Goal: Information Seeking & Learning: Learn about a topic

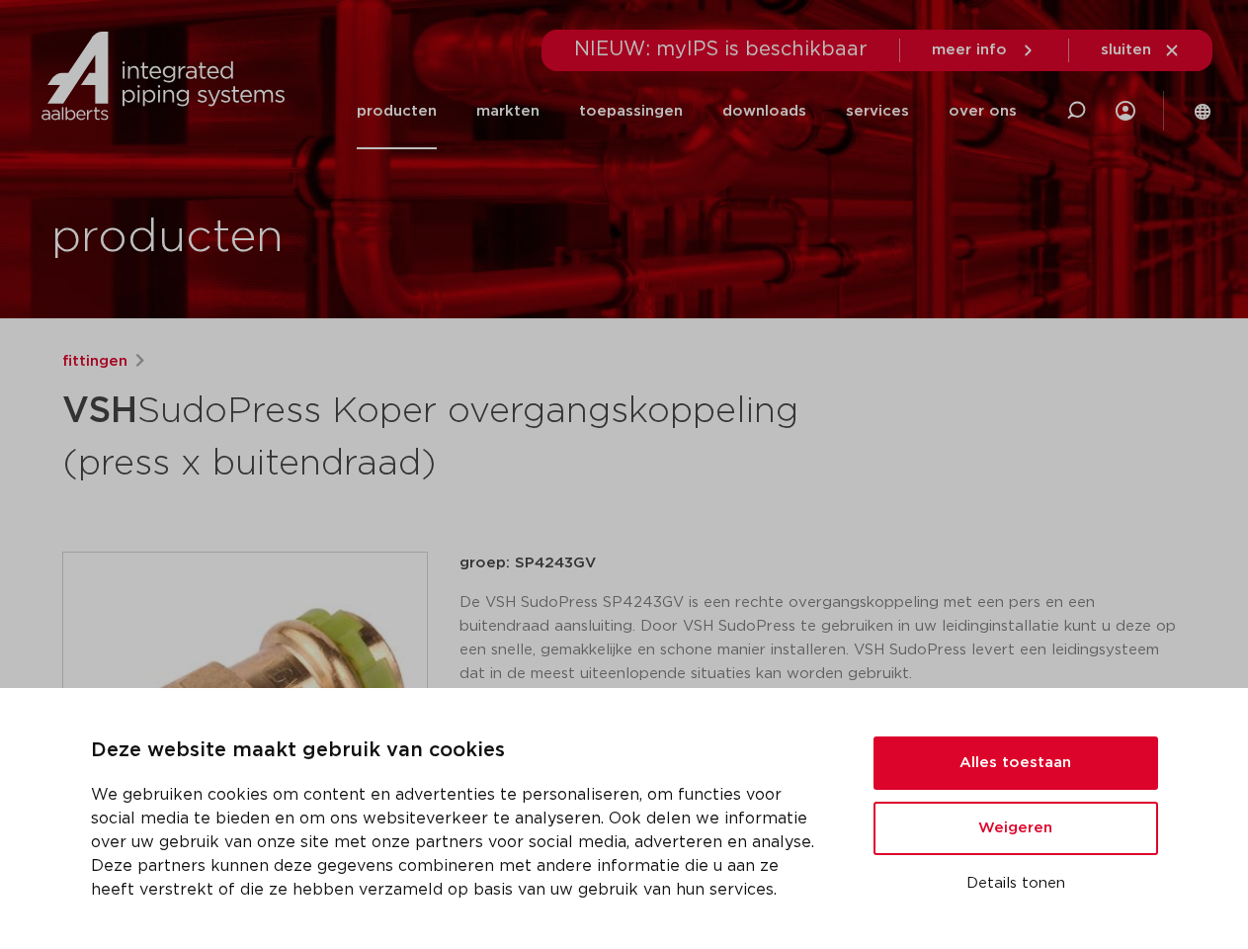
click at [623, 474] on h1 "VSH SudoPress Koper overgangskoppeling (press x buitendraad)" at bounding box center [433, 434] width 742 height 107
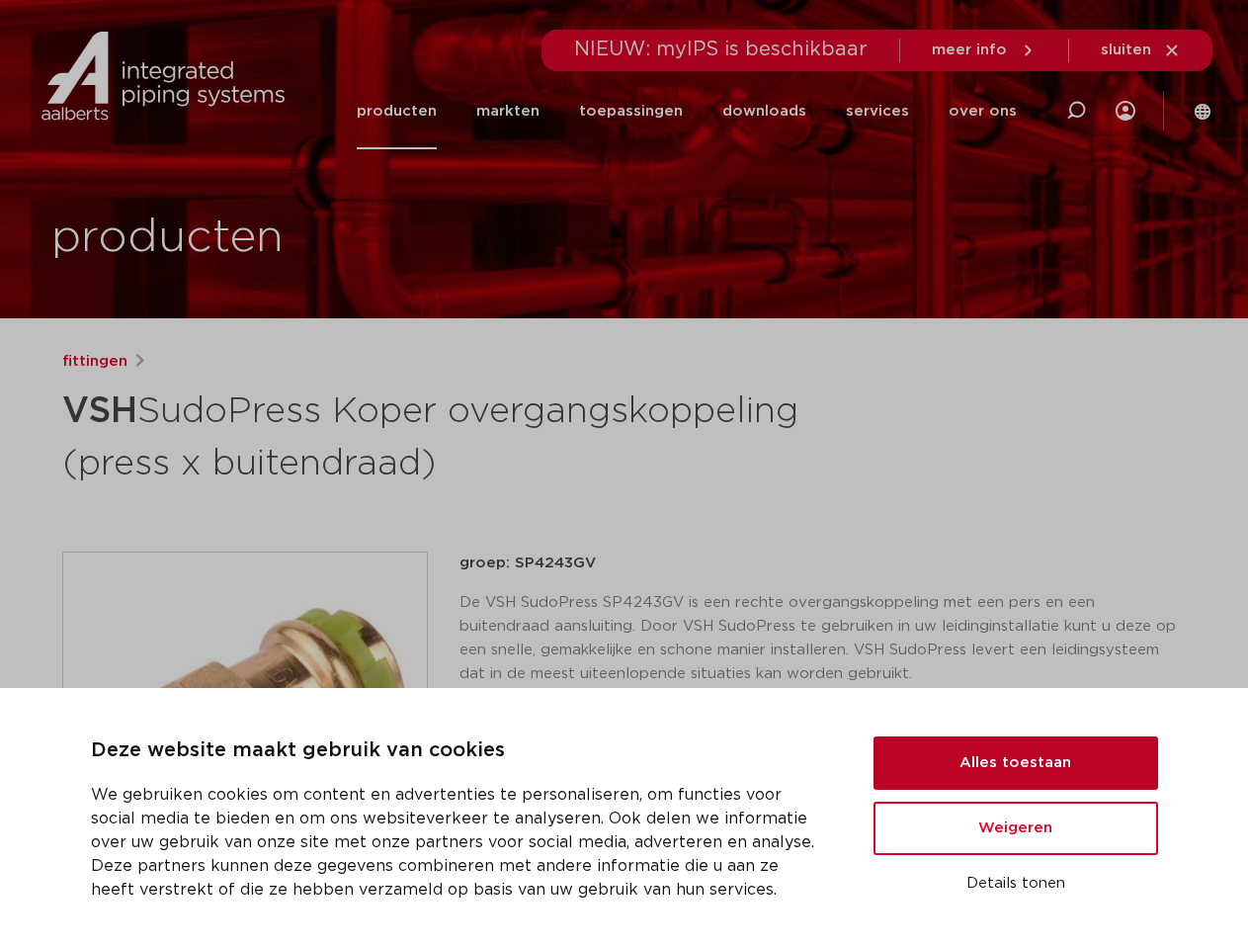
click at [1016, 763] on button "Alles toestaan" at bounding box center [1015, 762] width 285 height 53
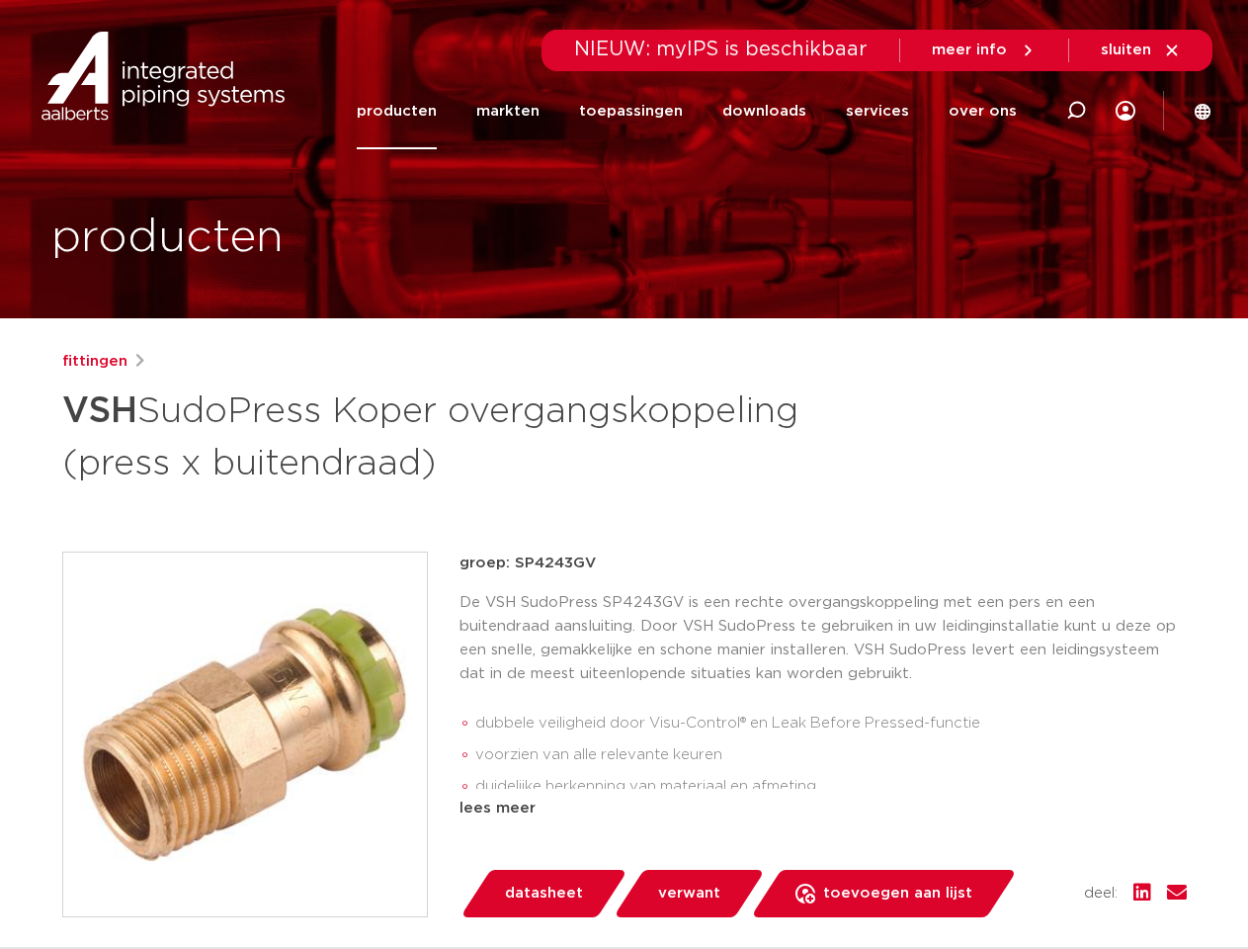
click at [1016, 828] on div "groep: SP4243GV De VSH SudoPress SP4243GV is een rechte overgangskoppeling met …" at bounding box center [822, 734] width 727 height 366
click at [1016, 883] on div "datasheet verwant toevoegen aan lijst opslaan in my IPS verwijder uit lijst" at bounding box center [830, 893] width 711 height 47
click at [697, 111] on li "toepassingen" at bounding box center [630, 111] width 143 height 76
click at [1076, 111] on icon at bounding box center [1076, 111] width 24 height 24
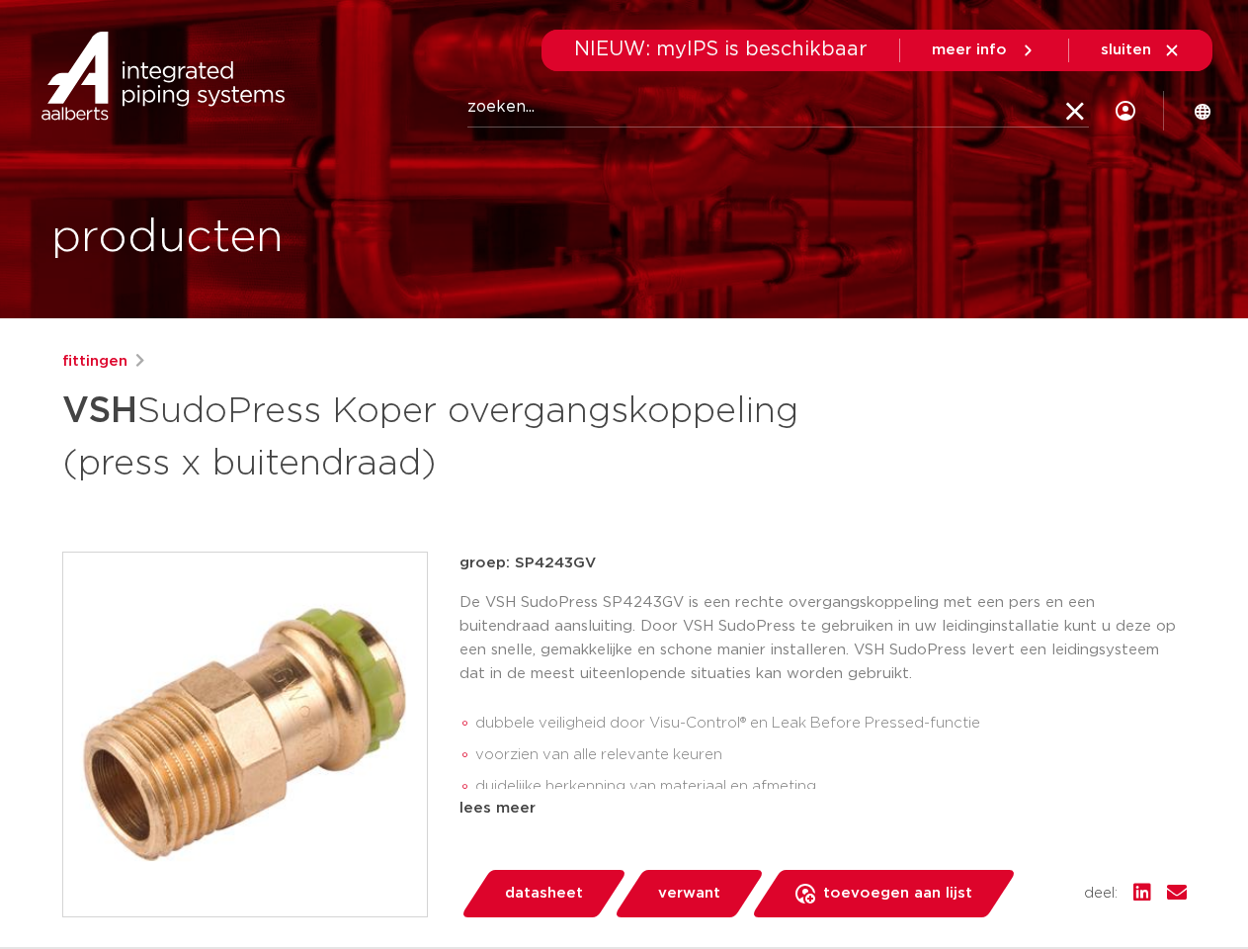
click at [1141, 50] on span "sluiten" at bounding box center [1126, 49] width 50 height 15
